Goal: Task Accomplishment & Management: Complete application form

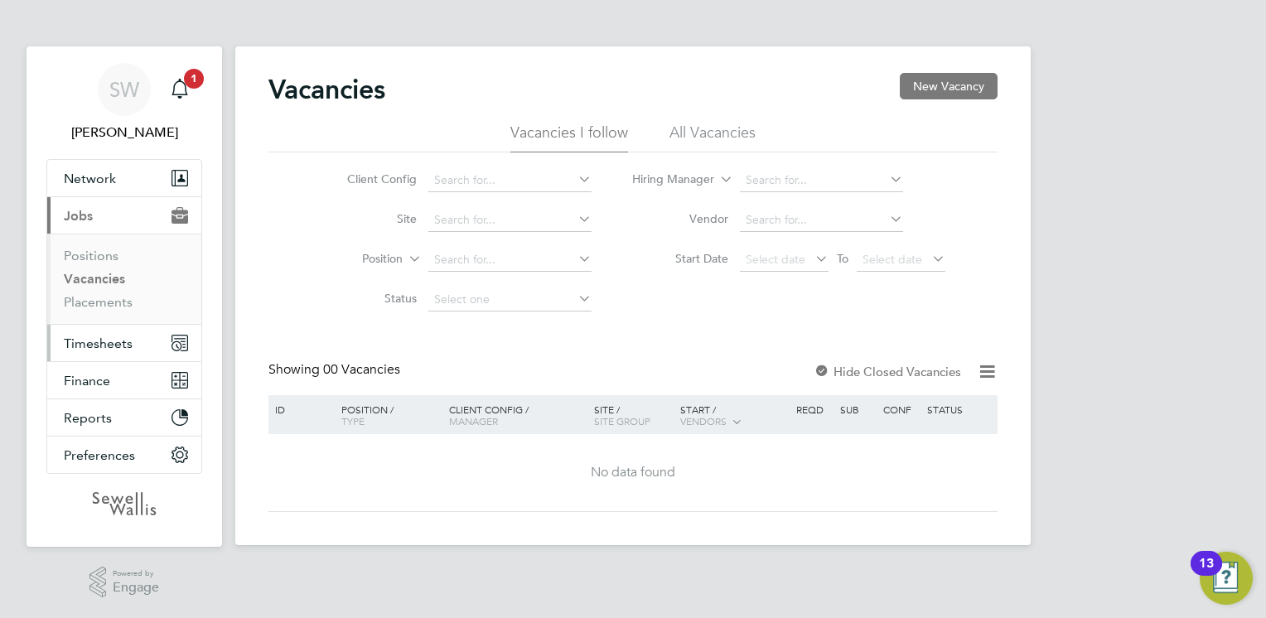
click at [93, 346] on span "Timesheets" at bounding box center [98, 344] width 69 height 16
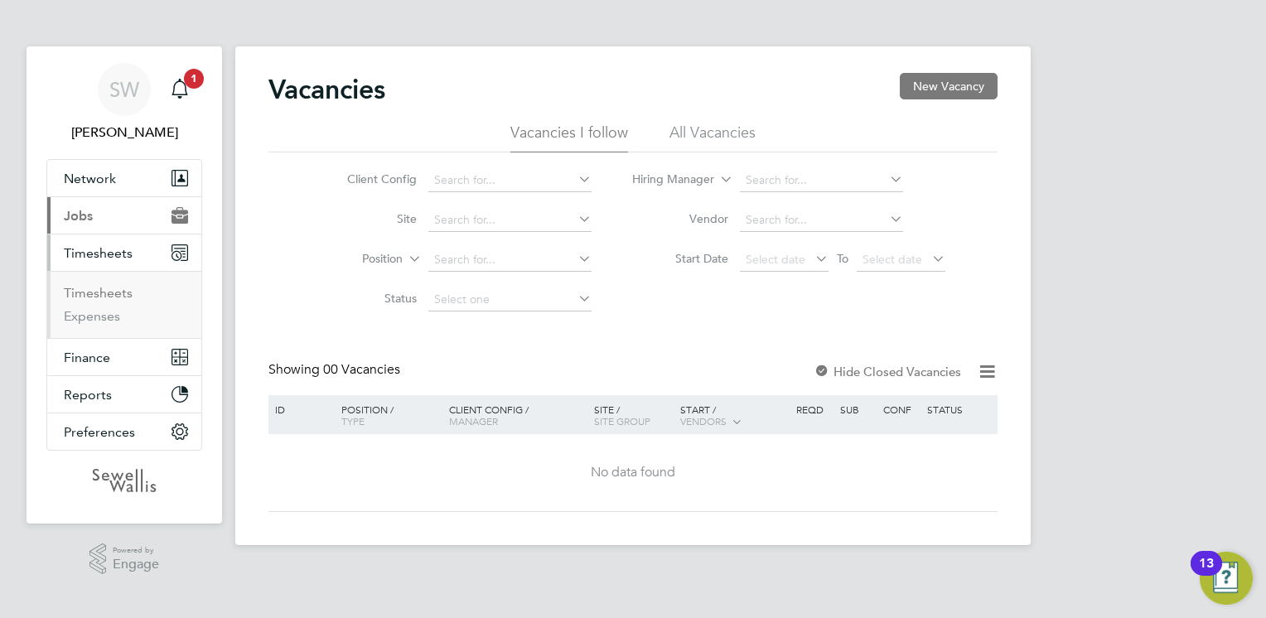
click at [99, 292] on link "Timesheets" at bounding box center [98, 293] width 69 height 16
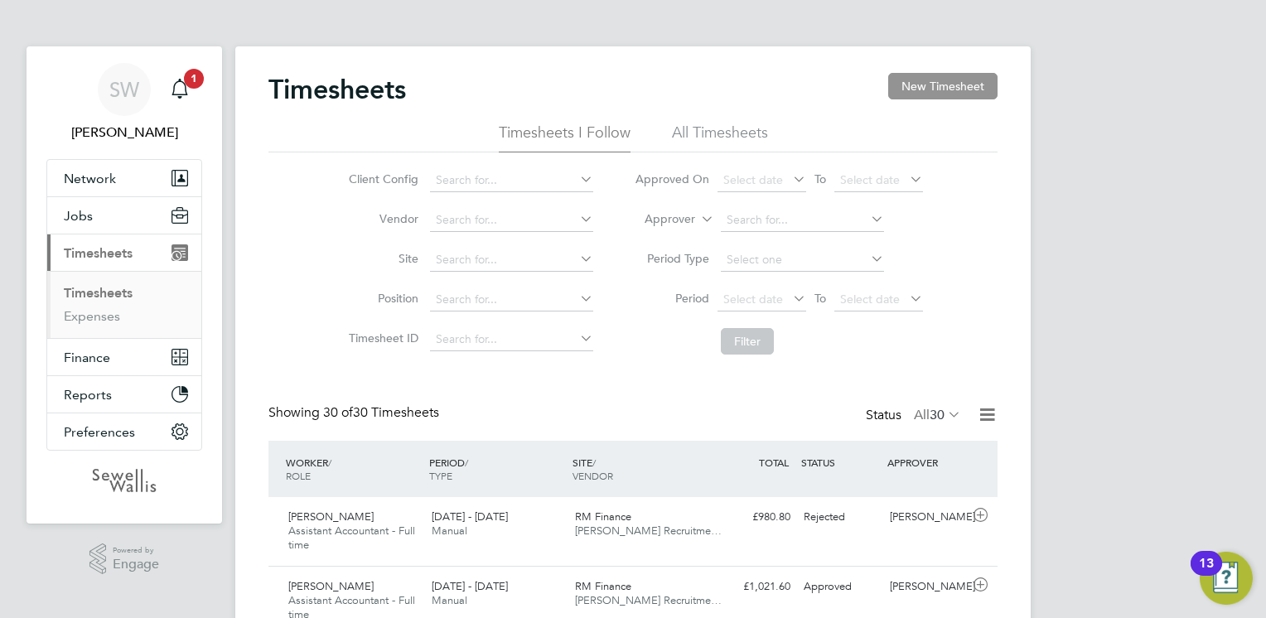
click at [958, 86] on button "New Timesheet" at bounding box center [942, 86] width 109 height 27
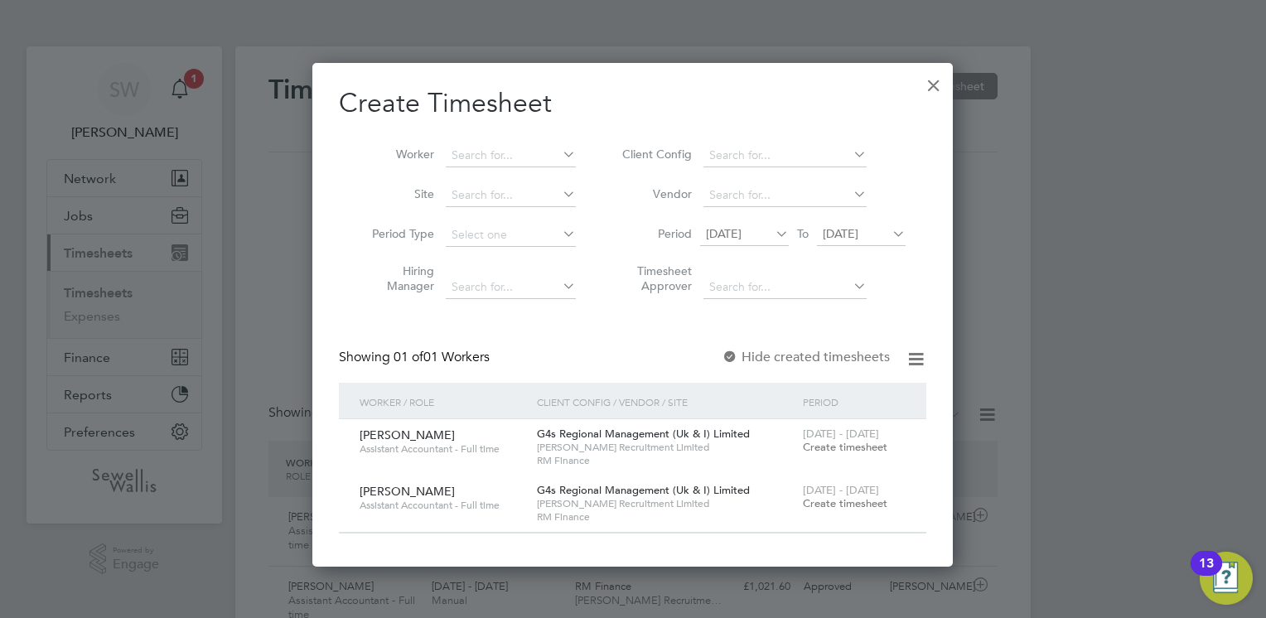
click at [829, 447] on span "Create timesheet" at bounding box center [845, 447] width 85 height 14
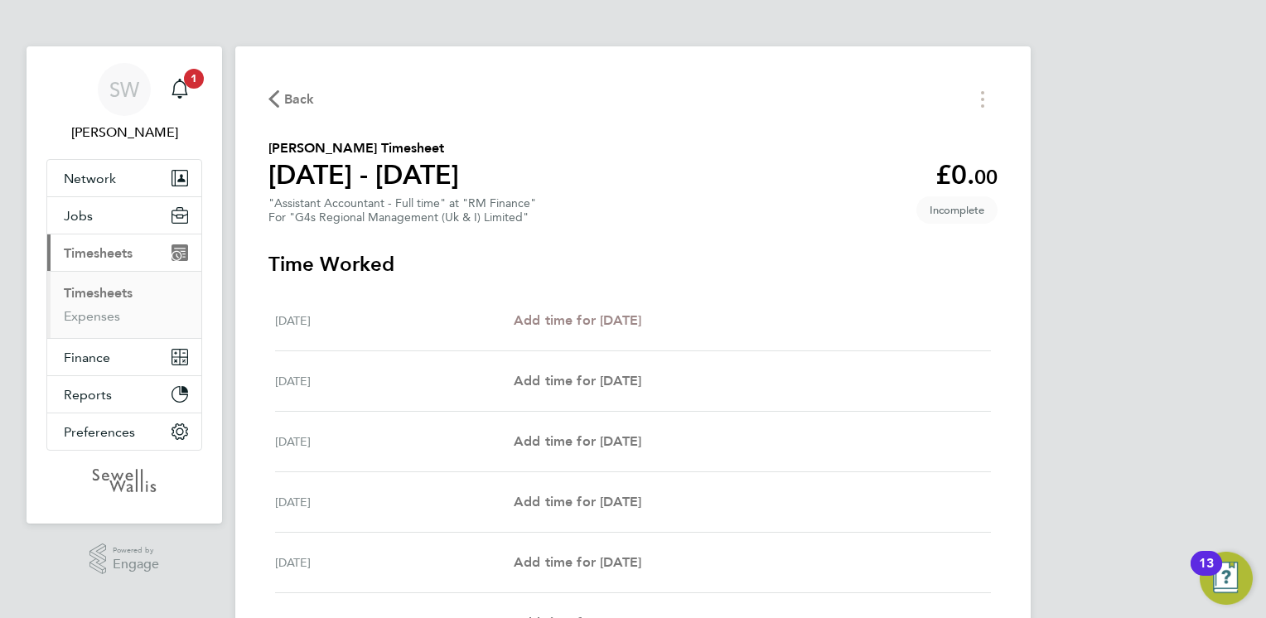
click at [570, 321] on span "Add time for [DATE]" at bounding box center [578, 320] width 128 height 16
select select "30"
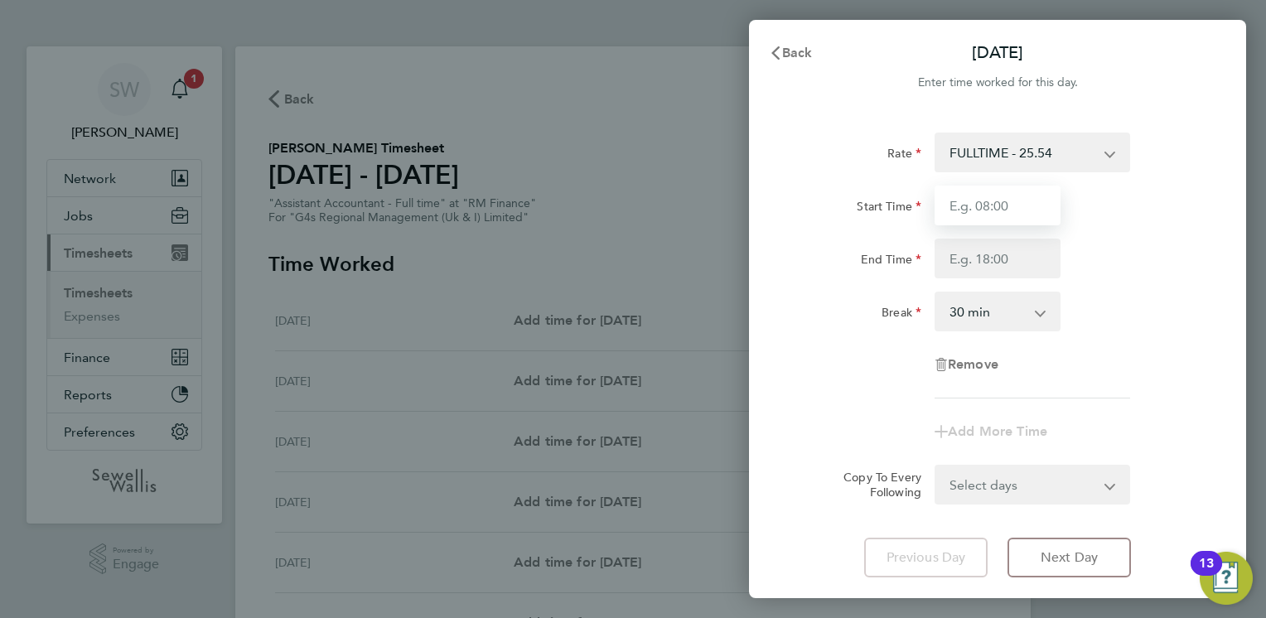
click at [966, 205] on input "Start Time" at bounding box center [998, 206] width 126 height 40
click at [1014, 171] on div "FULLTIME - 25.54 [PERSON_NAME] - 25.54" at bounding box center [1033, 153] width 196 height 40
click at [1011, 157] on select "FULLTIME - 25.54 [PERSON_NAME] - 25.54" at bounding box center [1022, 152] width 172 height 36
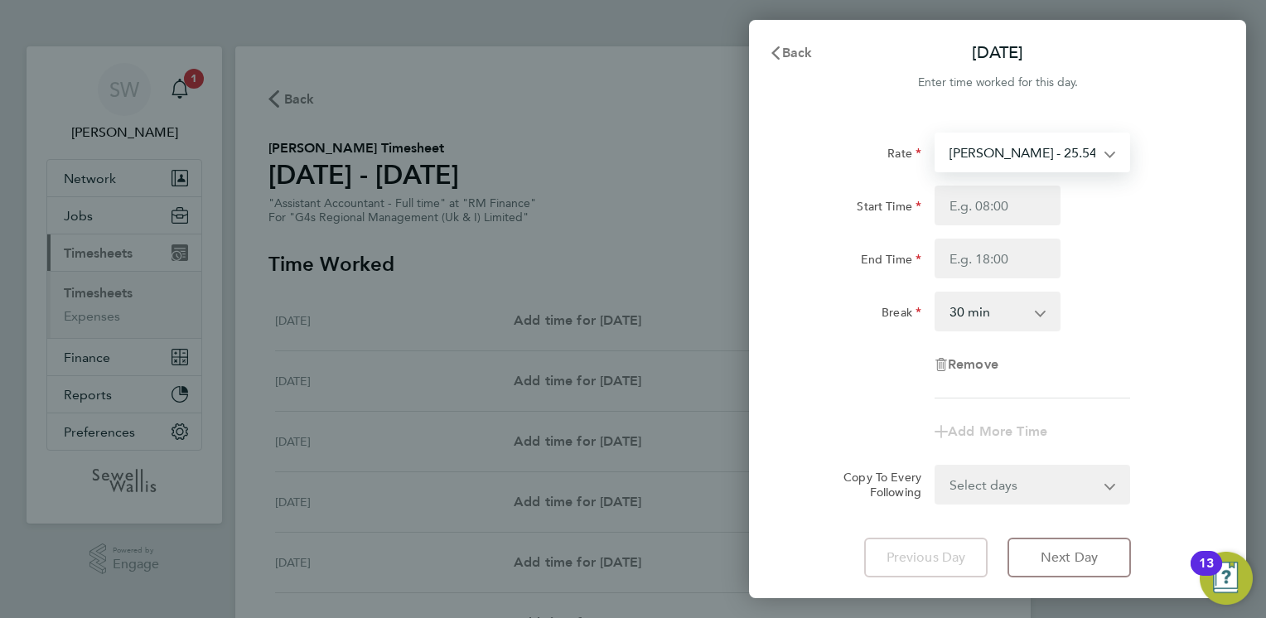
select select "30"
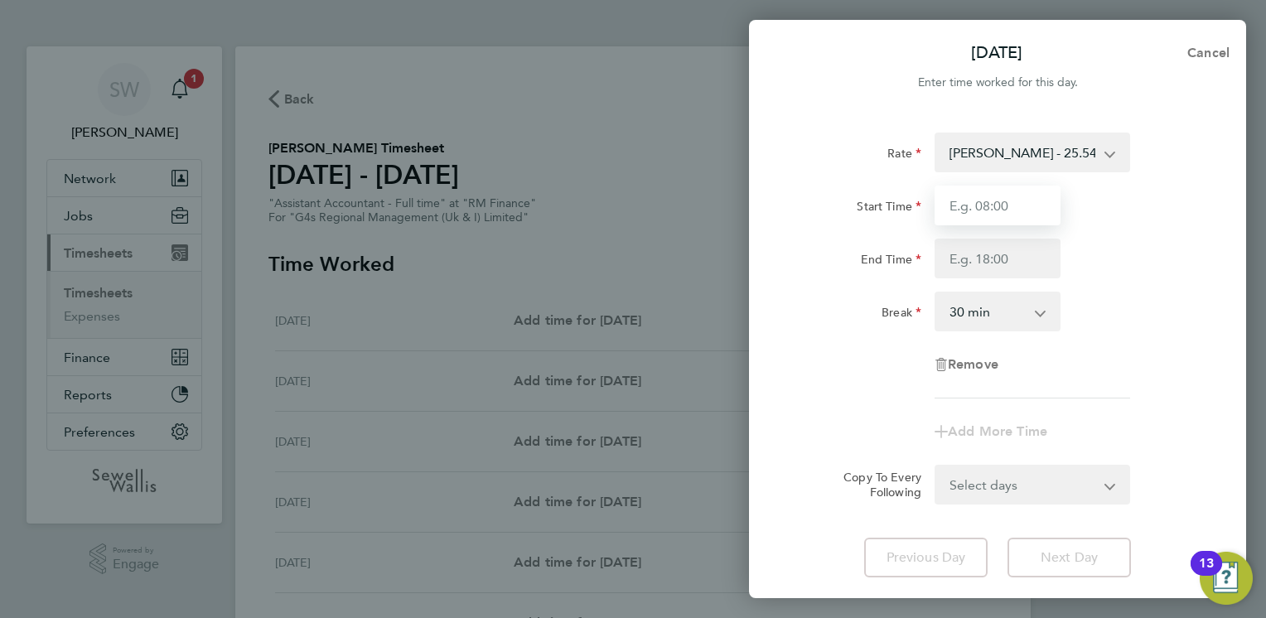
click at [988, 200] on input "Start Time" at bounding box center [998, 206] width 126 height 40
type input "08:30"
type input "17:00"
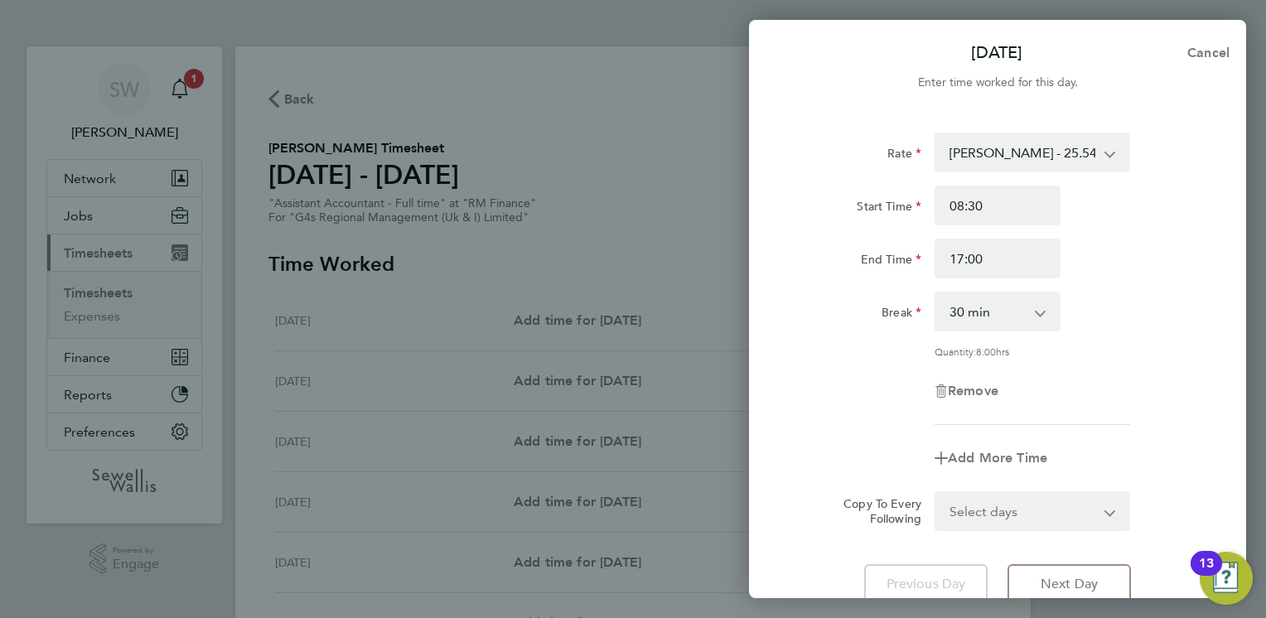
click at [971, 506] on select "Select days Day Weekday (Mon-Fri) Weekend (Sat-Sun) [DATE] [DATE] [DATE] [DATE]…" at bounding box center [1023, 511] width 174 height 36
select select "WEEKDAY"
click at [936, 493] on select "Select days Day Weekday (Mon-Fri) Weekend (Sat-Sun) [DATE] [DATE] [DATE] [DATE]…" at bounding box center [1023, 511] width 174 height 36
select select "[DATE]"
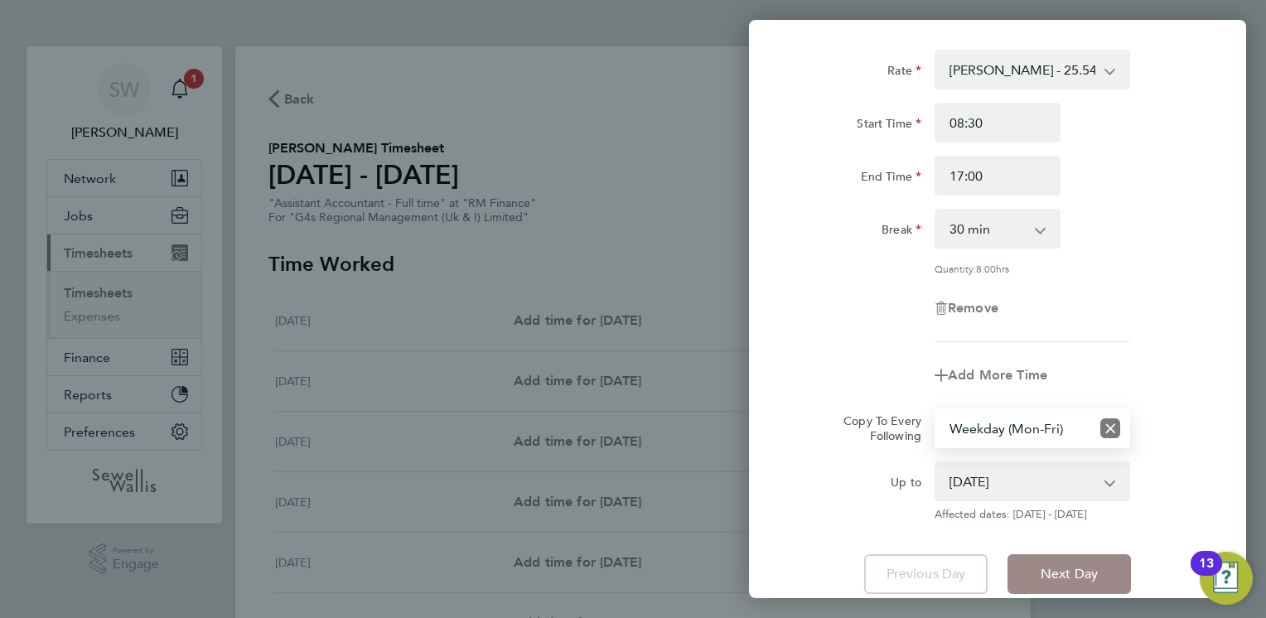
click at [1057, 568] on span "Next Day" at bounding box center [1069, 574] width 57 height 17
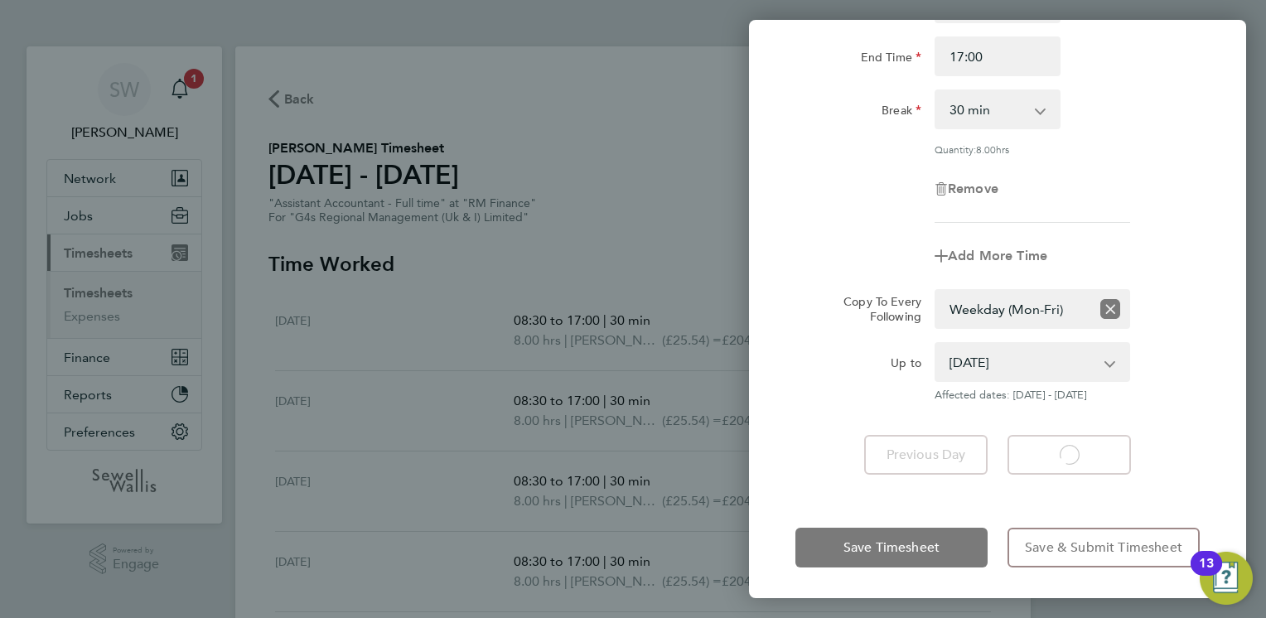
select select "30"
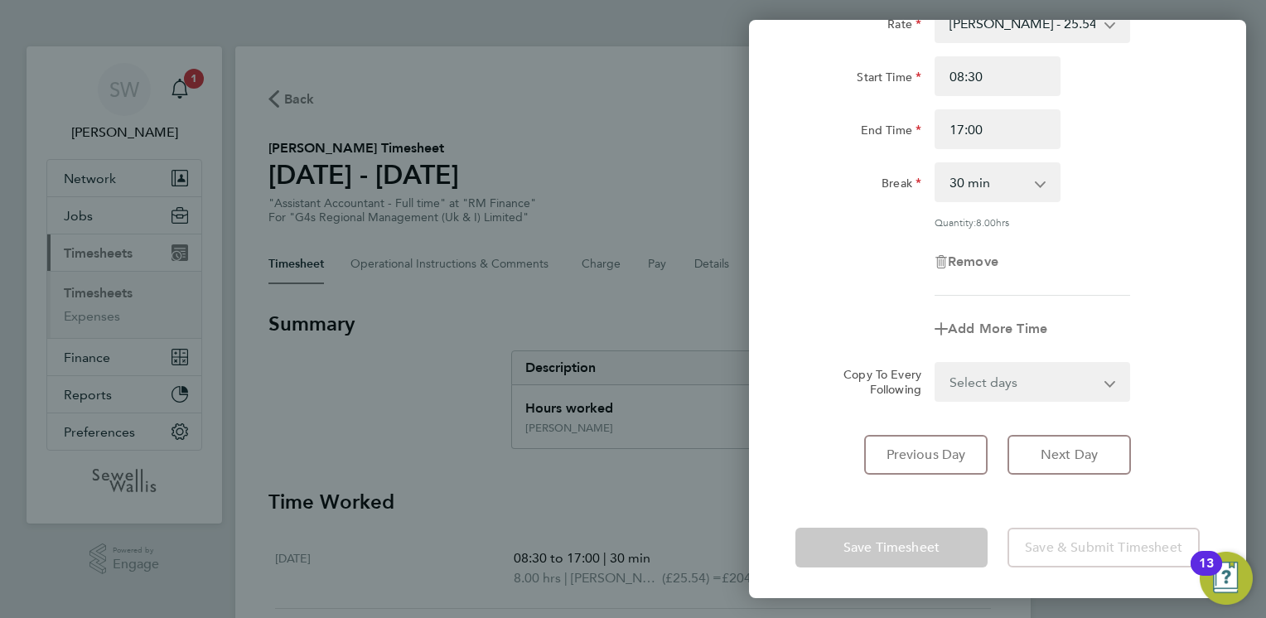
click at [906, 544] on app-form-button "Save Timesheet" at bounding box center [896, 548] width 202 height 40
click at [933, 442] on button "Previous Day" at bounding box center [925, 455] width 123 height 40
select select "30"
click at [993, 380] on select "Select days Day Weekday (Mon-Fri) Weekend (Sat-Sun) [DATE] [DATE] [DATE] [DATE]…" at bounding box center [1023, 382] width 174 height 36
select select "WEEKDAY"
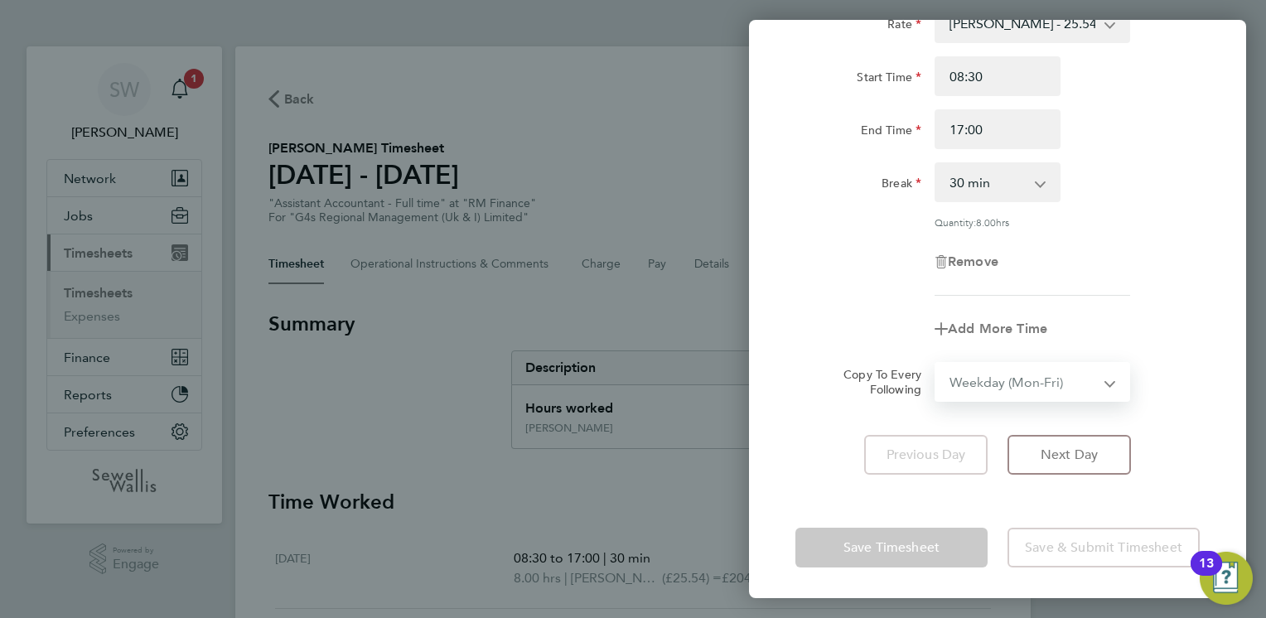
click at [936, 364] on select "Select days Day Weekday (Mon-Fri) Weekend (Sat-Sun) [DATE] [DATE] [DATE] [DATE]…" at bounding box center [1023, 382] width 174 height 36
select select "[DATE]"
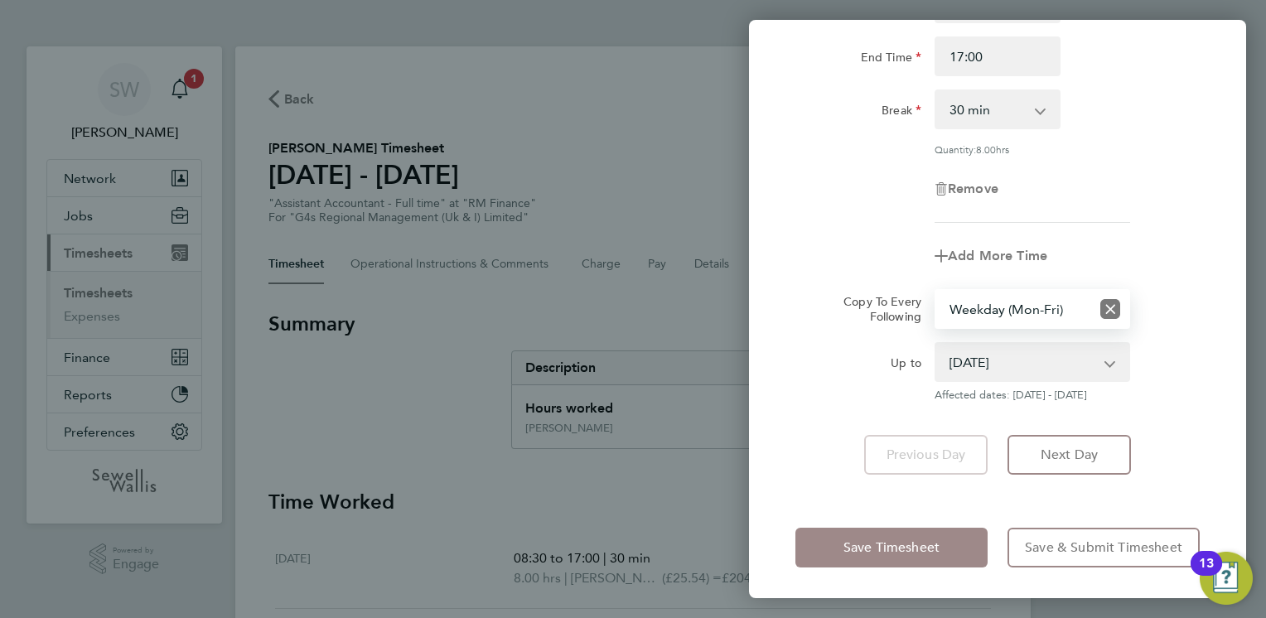
click at [860, 545] on span "Save Timesheet" at bounding box center [891, 547] width 96 height 17
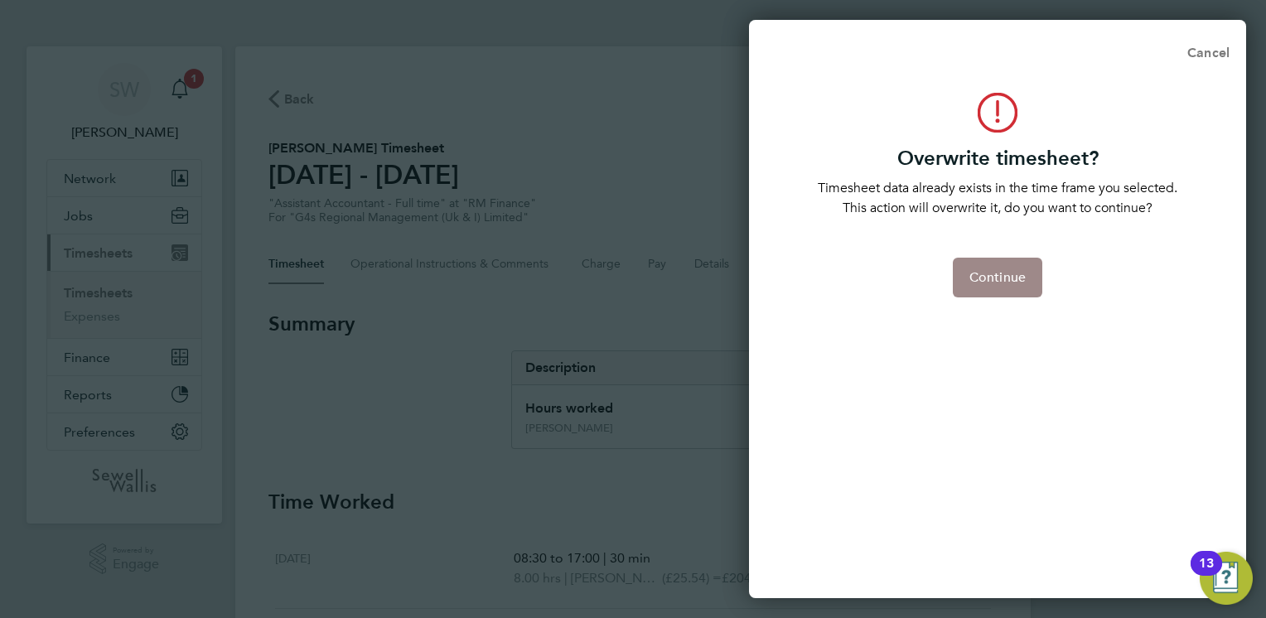
click at [992, 282] on span "Continue" at bounding box center [997, 277] width 56 height 17
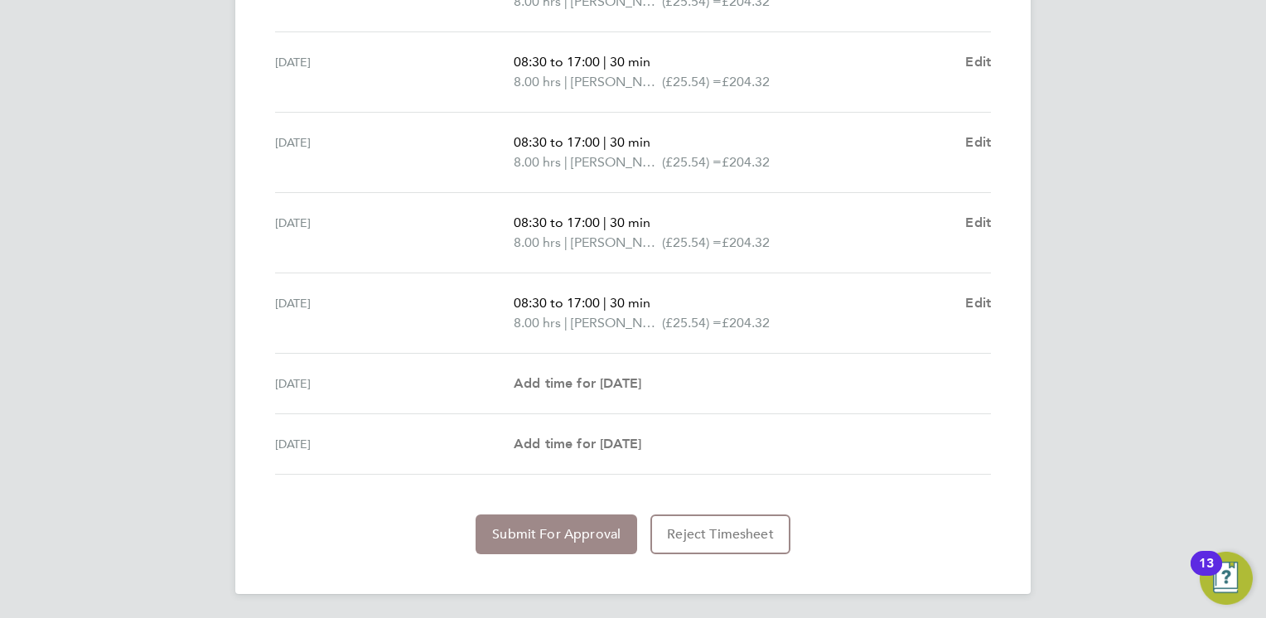
click at [570, 526] on span "Submit For Approval" at bounding box center [556, 534] width 128 height 17
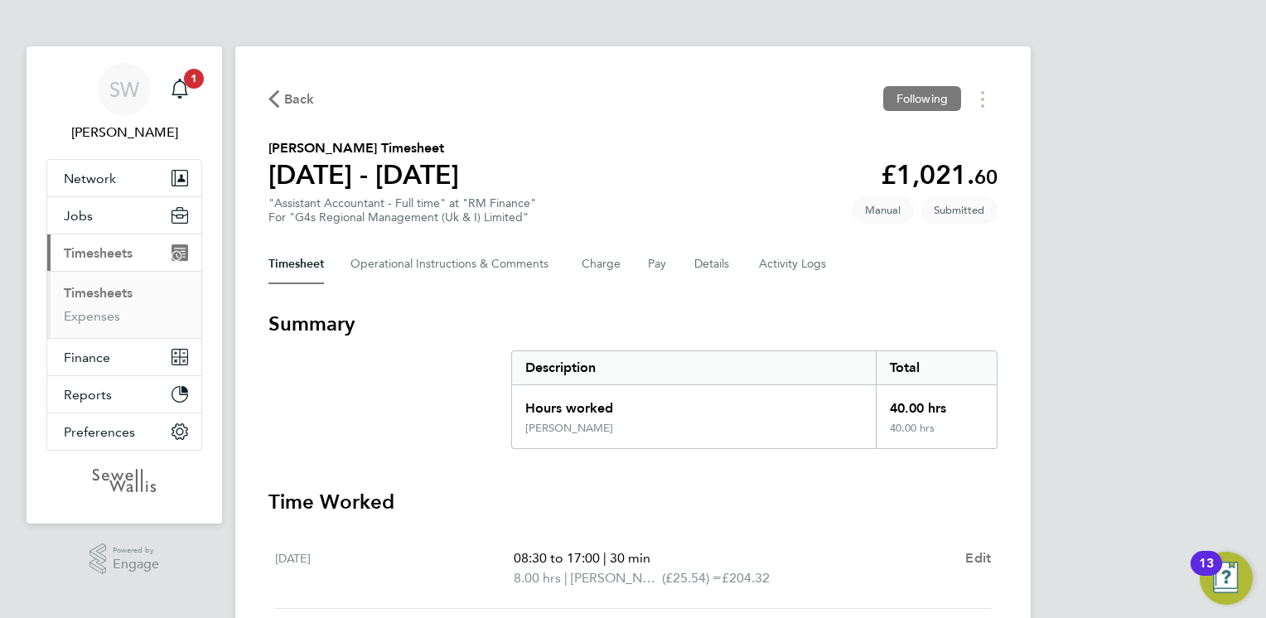
click at [103, 289] on link "Timesheets" at bounding box center [98, 293] width 69 height 16
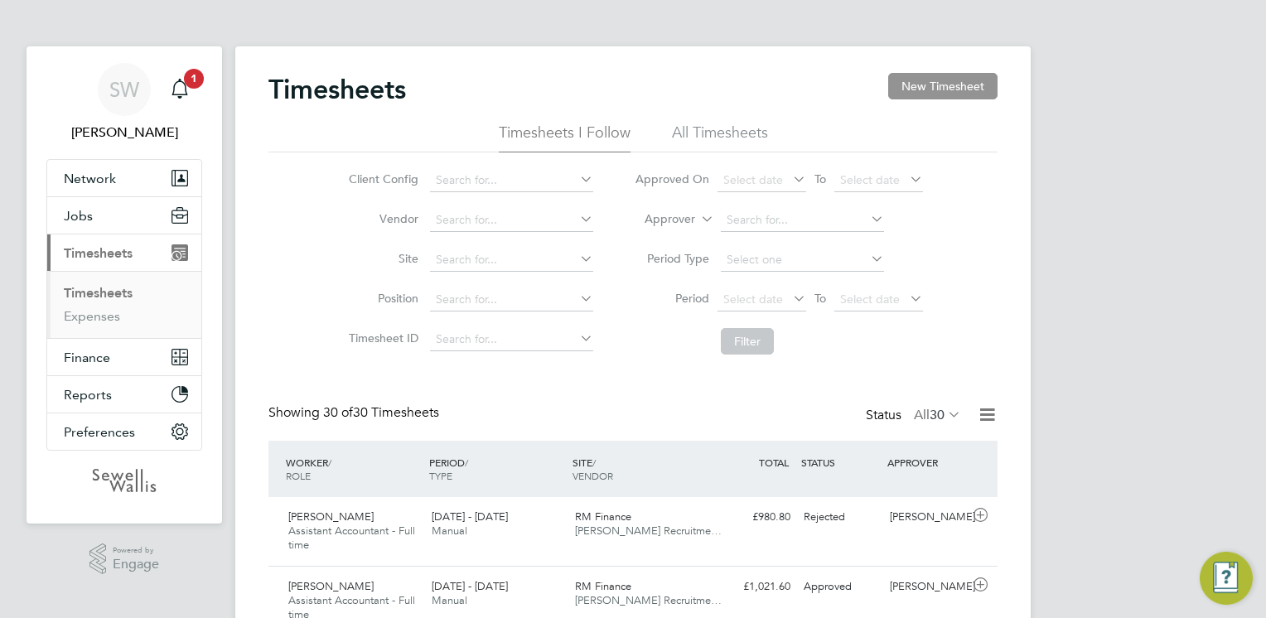
click at [962, 92] on button "New Timesheet" at bounding box center [942, 86] width 109 height 27
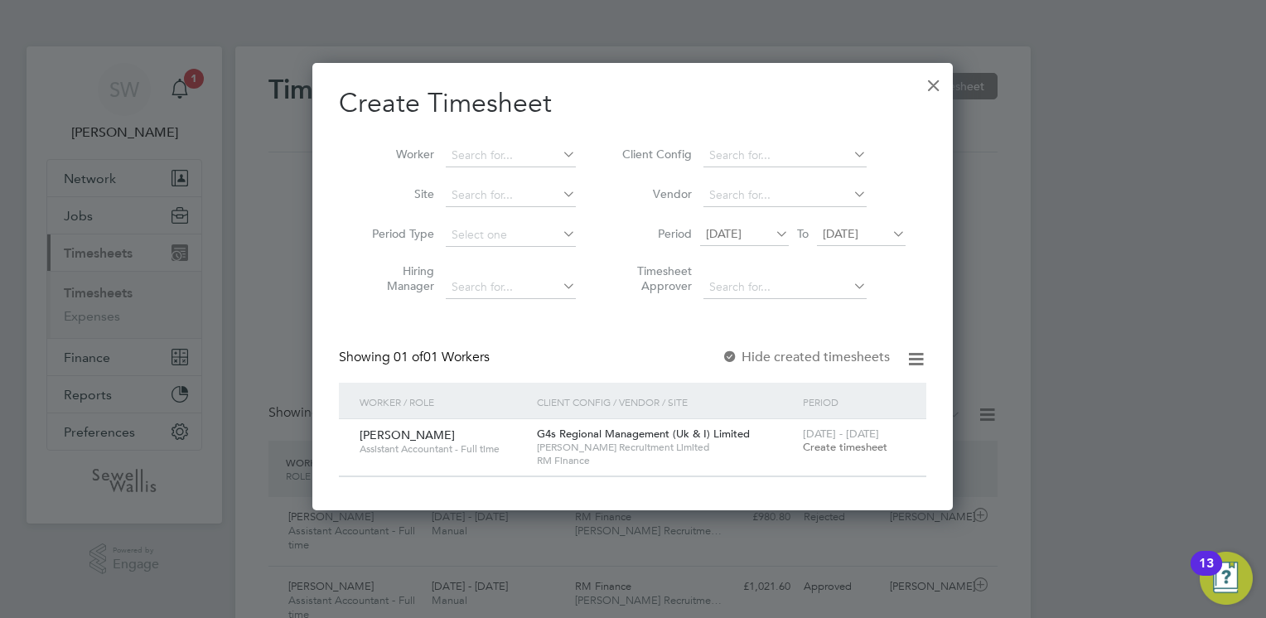
click at [825, 436] on span "[DATE] - [DATE]" at bounding box center [841, 434] width 76 height 14
click at [839, 447] on span "Create timesheet" at bounding box center [845, 447] width 85 height 14
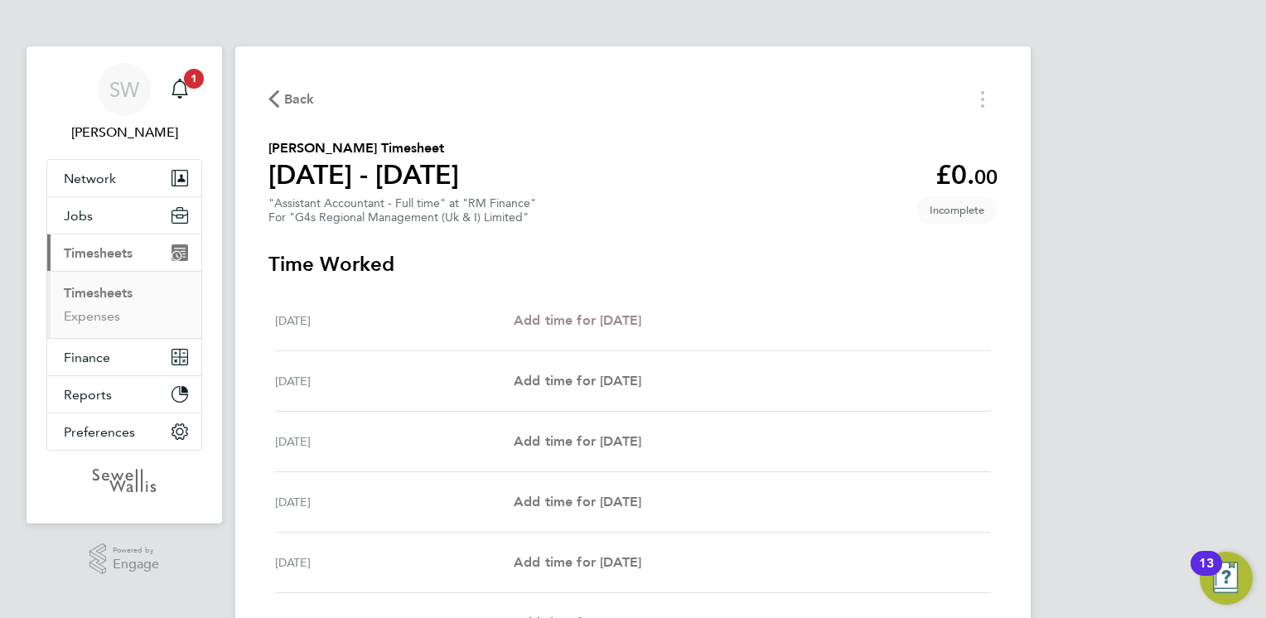
click at [603, 323] on span "Add time for [DATE]" at bounding box center [578, 320] width 128 height 16
select select "30"
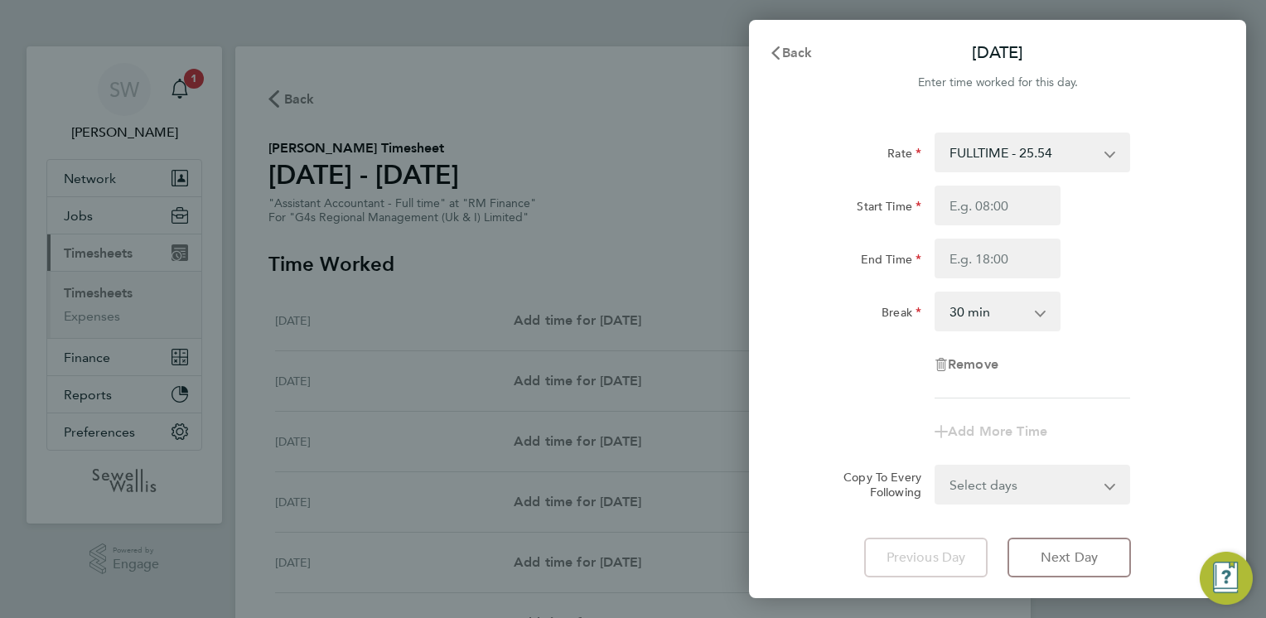
click at [960, 142] on select "FULLTIME - 25.54 [PERSON_NAME] - 25.54" at bounding box center [1022, 152] width 172 height 36
select select "30"
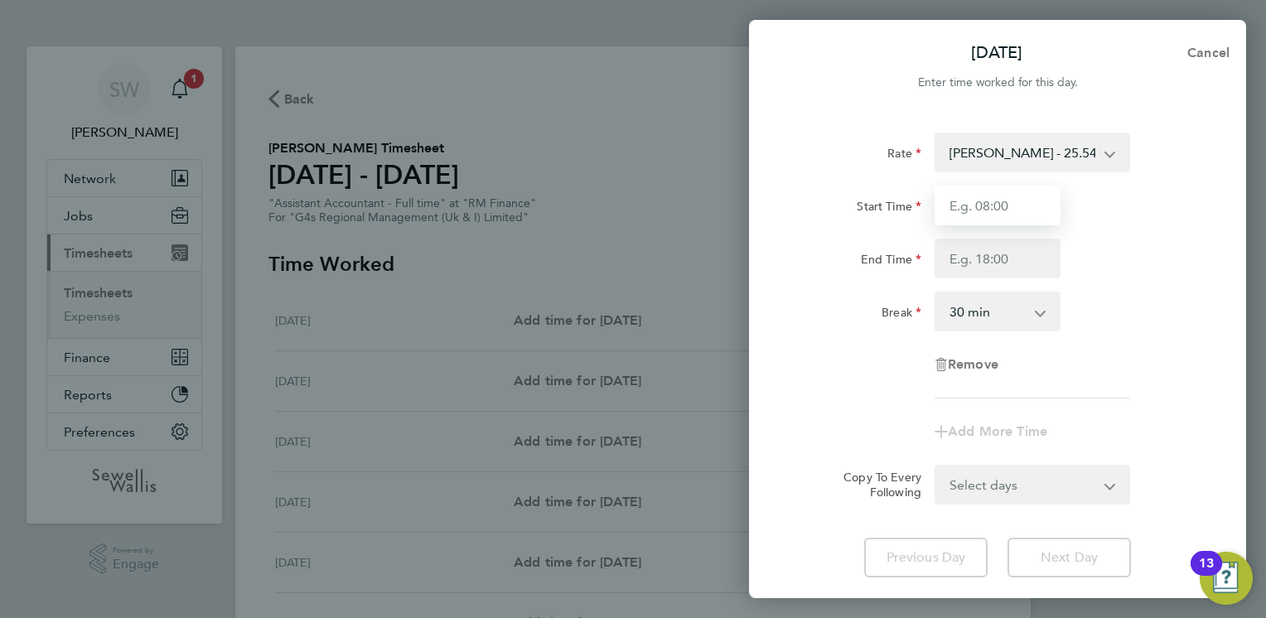
click at [991, 207] on input "Start Time" at bounding box center [998, 206] width 126 height 40
type input "08:30"
type input "17:00"
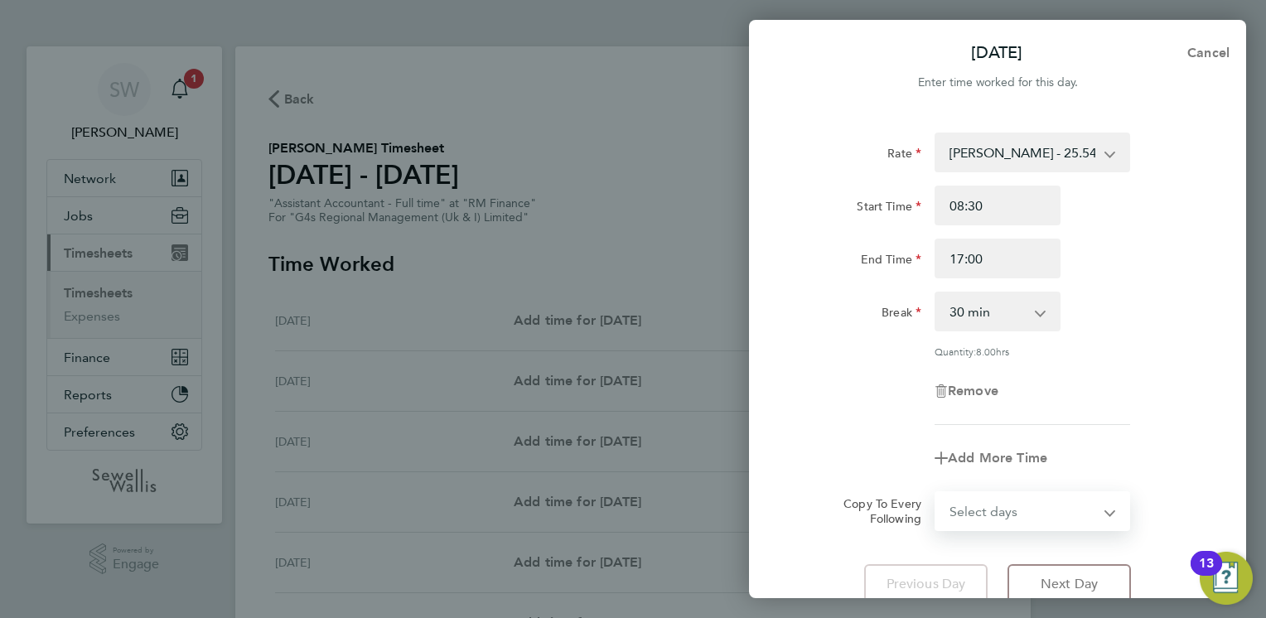
click at [1005, 494] on select "Select days Day Weekday (Mon-Fri) Weekend (Sat-Sun) [DATE] [DATE] [DATE] [DATE]…" at bounding box center [1023, 511] width 174 height 36
select select "WEEKDAY"
click at [936, 493] on select "Select days Day Weekday (Mon-Fri) Weekend (Sat-Sun) [DATE] [DATE] [DATE] [DATE]…" at bounding box center [1023, 511] width 174 height 36
select select "[DATE]"
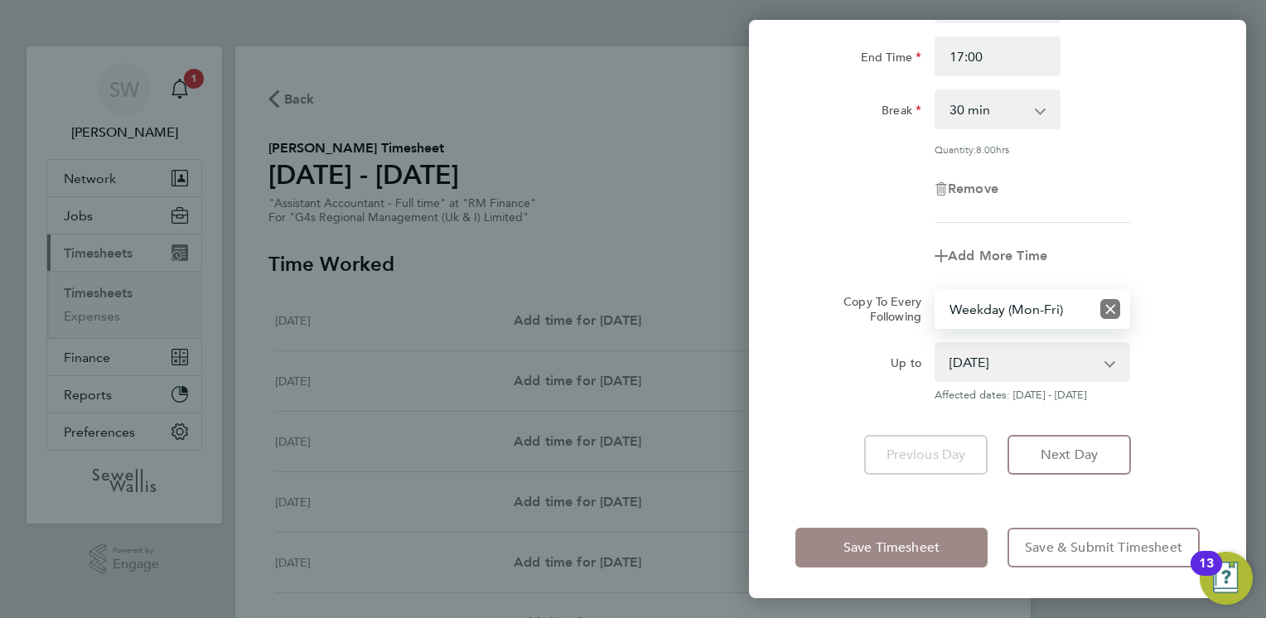
click at [885, 541] on span "Save Timesheet" at bounding box center [891, 547] width 96 height 17
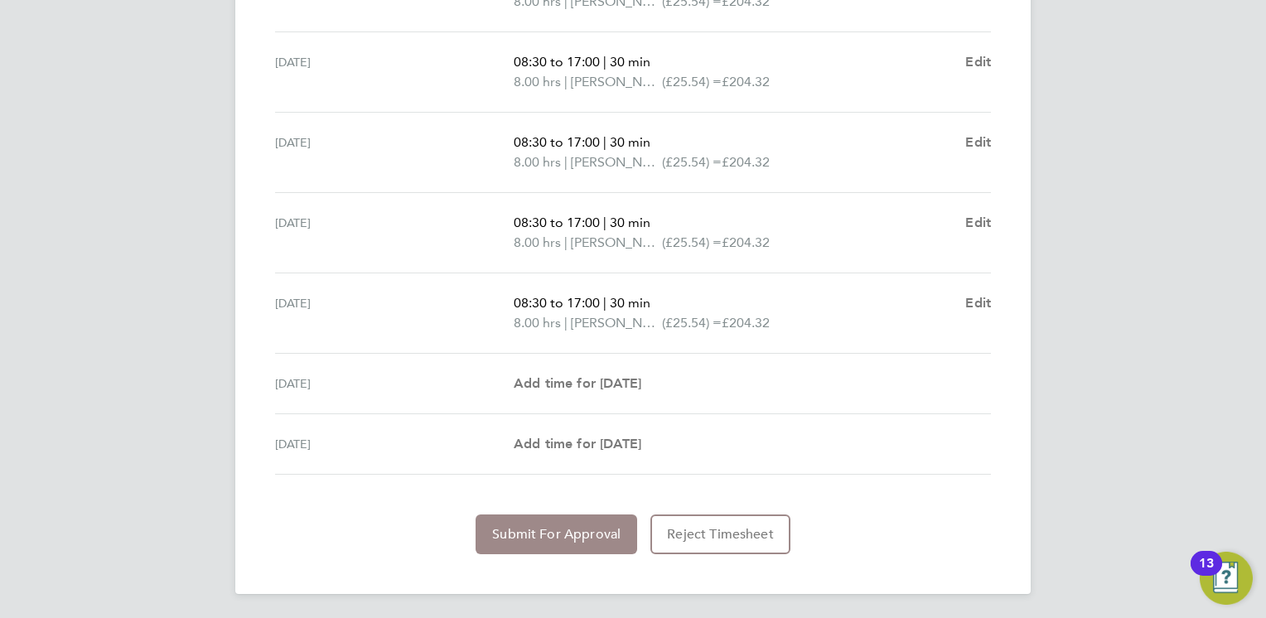
click at [547, 520] on button "Submit For Approval" at bounding box center [557, 535] width 162 height 40
